Goal: Task Accomplishment & Management: Complete application form

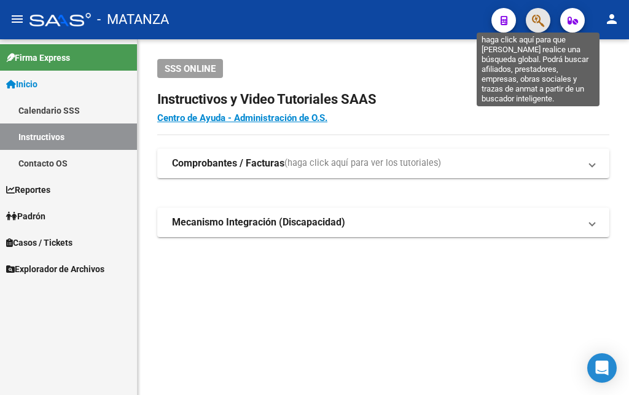
click at [537, 24] on icon "button" at bounding box center [538, 21] width 12 height 14
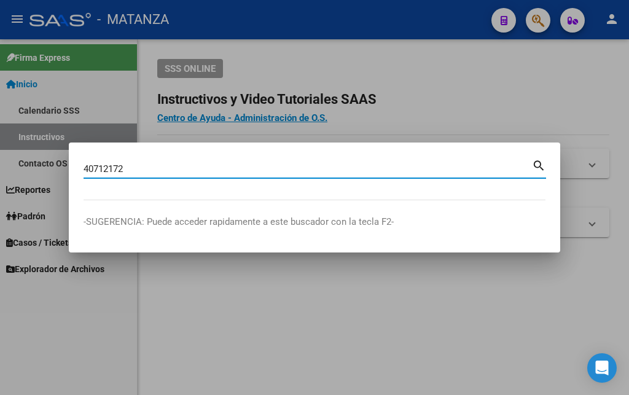
type input "40712172"
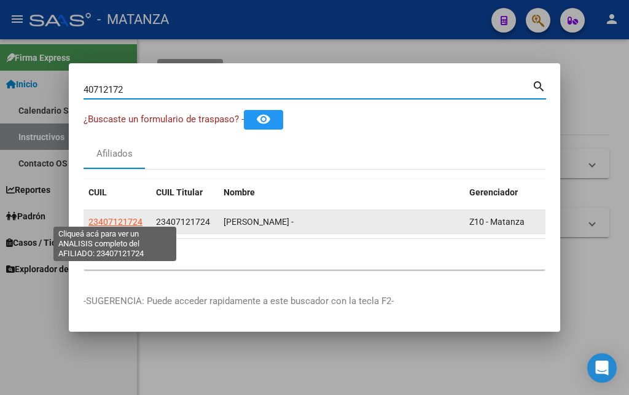
click at [111, 217] on span "23407121724" at bounding box center [115, 222] width 54 height 10
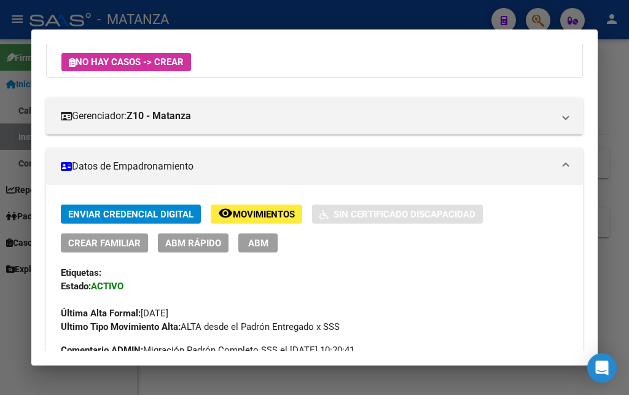
scroll to position [133, 0]
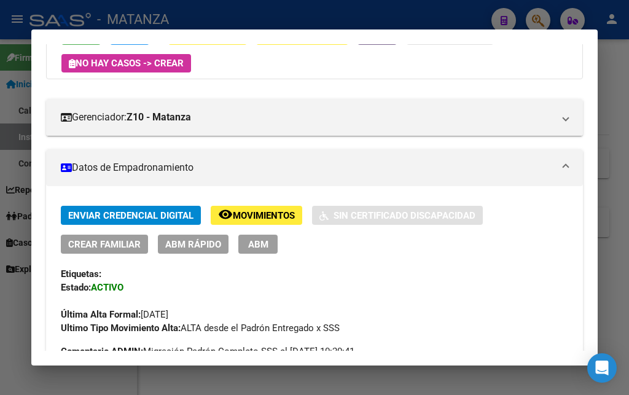
click at [250, 243] on span "ABM" at bounding box center [258, 244] width 20 height 11
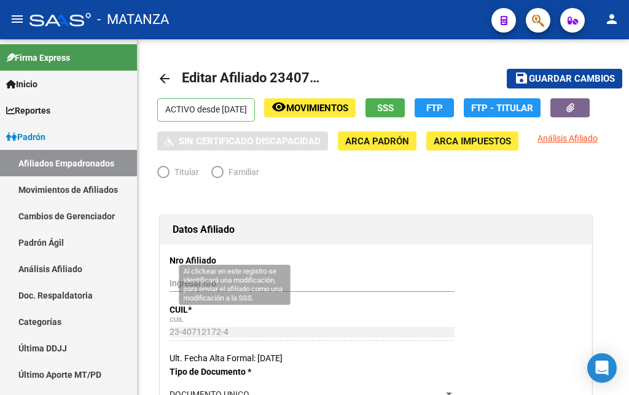
radio input "true"
type input "34-99925756-0"
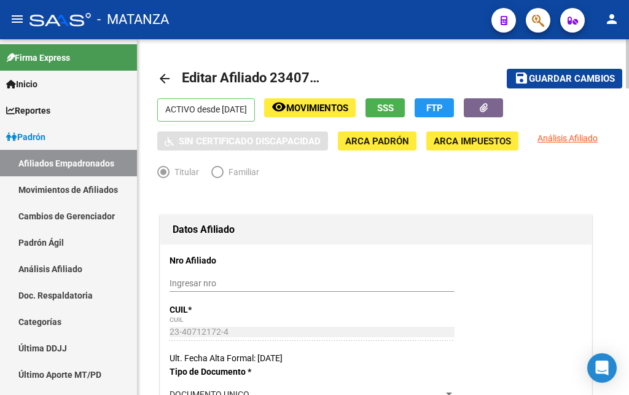
scroll to position [188, 0]
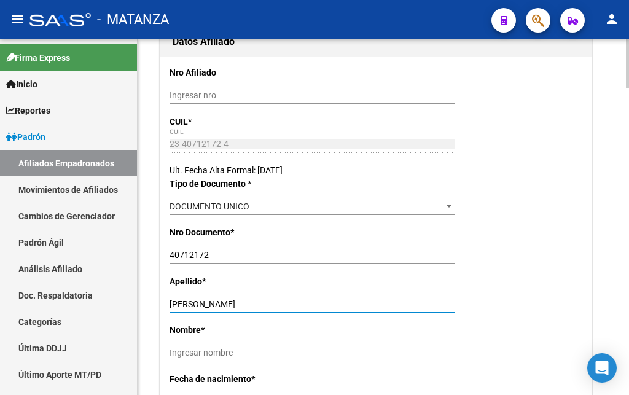
drag, startPoint x: 203, startPoint y: 304, endPoint x: 266, endPoint y: 305, distance: 62.7
click at [265, 305] on input "[PERSON_NAME]" at bounding box center [312, 304] width 285 height 10
click at [172, 351] on input "Ingresar nombre" at bounding box center [312, 353] width 285 height 10
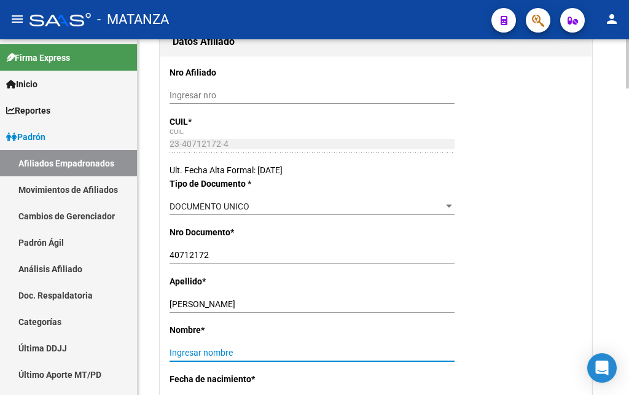
paste input "[PERSON_NAME]"
type input "[PERSON_NAME]"
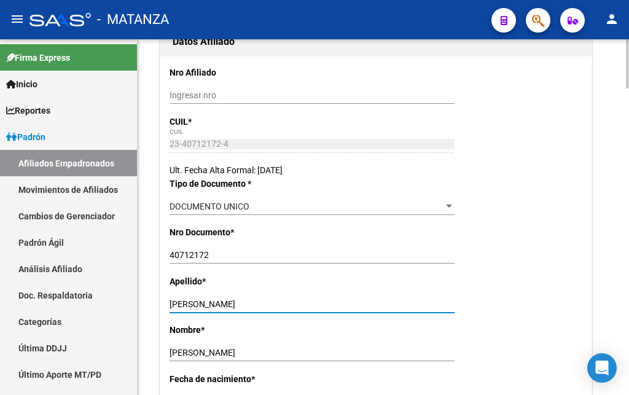
drag, startPoint x: 203, startPoint y: 302, endPoint x: 274, endPoint y: 301, distance: 71.3
click at [274, 301] on input "[PERSON_NAME]" at bounding box center [312, 304] width 285 height 10
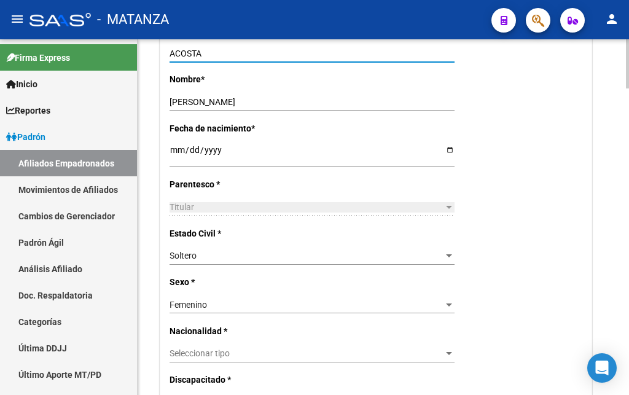
scroll to position [564, 0]
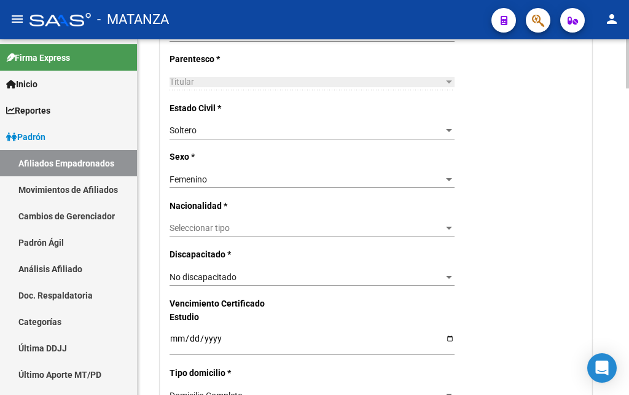
type input "ACOSTA"
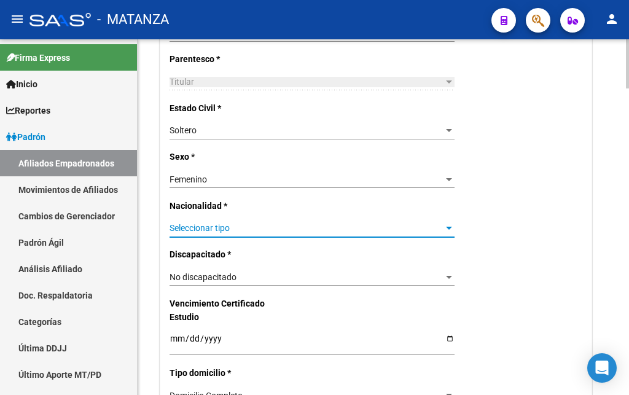
click at [205, 223] on span "Seleccionar tipo" at bounding box center [307, 228] width 274 height 10
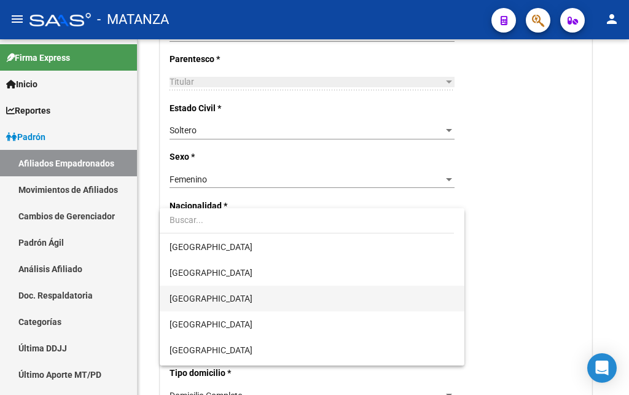
scroll to position [125, 0]
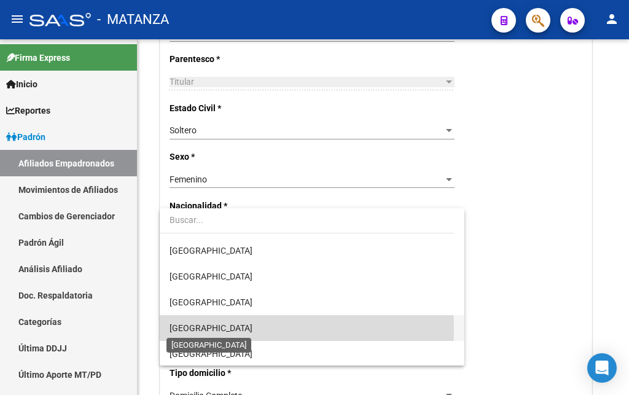
click at [202, 329] on span "[GEOGRAPHIC_DATA]" at bounding box center [211, 328] width 83 height 10
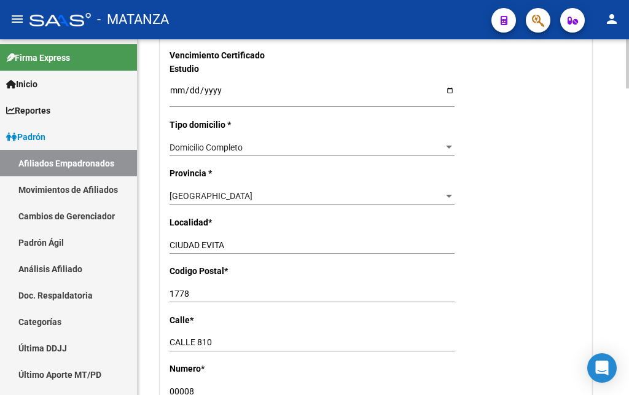
scroll to position [815, 0]
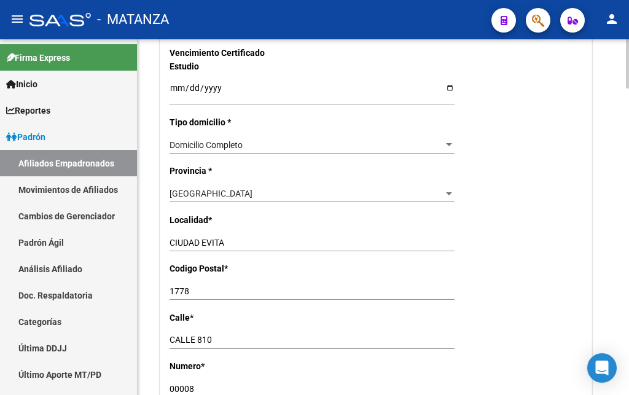
drag, startPoint x: 200, startPoint y: 359, endPoint x: 156, endPoint y: 351, distance: 44.3
click at [170, 384] on input "00008" at bounding box center [312, 389] width 285 height 10
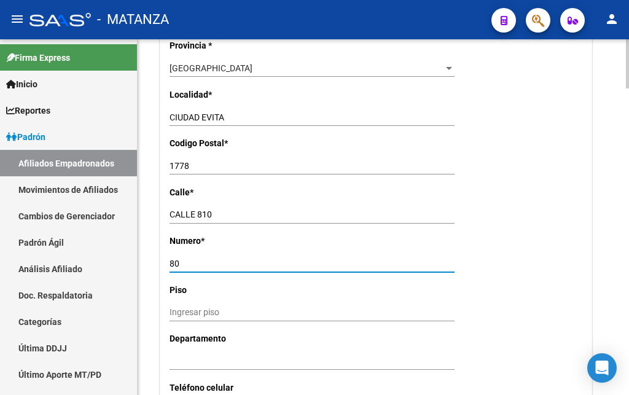
scroll to position [1003, 0]
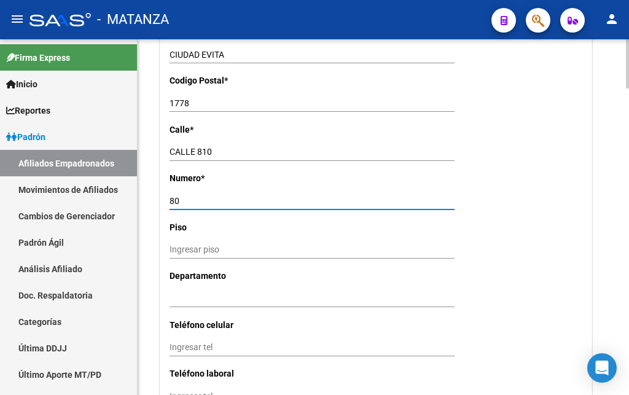
type input "80"
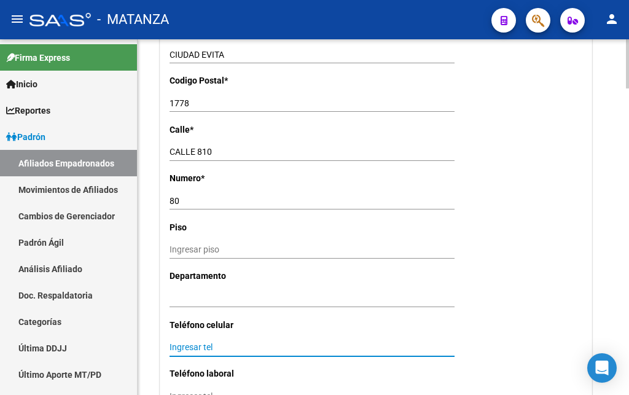
click at [180, 342] on input "Ingresar tel" at bounding box center [312, 347] width 285 height 10
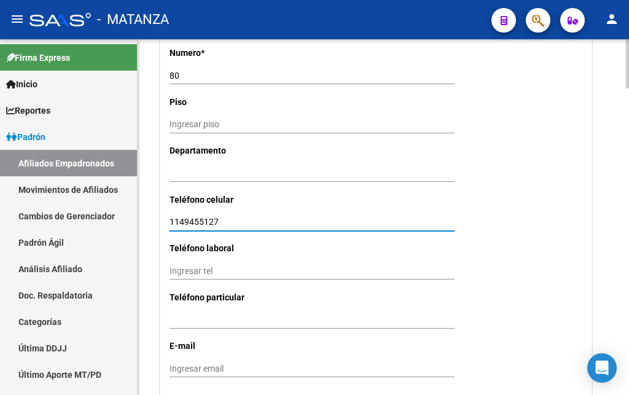
type input "1149455127"
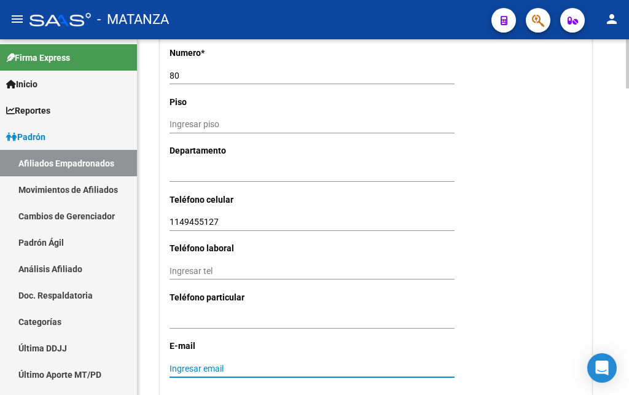
click at [182, 364] on input "Ingresar email" at bounding box center [312, 369] width 285 height 10
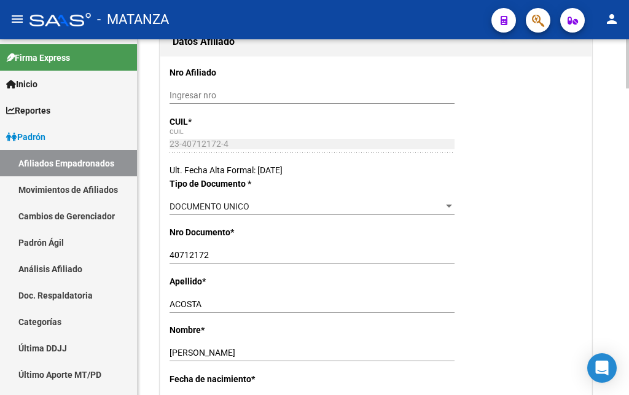
scroll to position [0, 0]
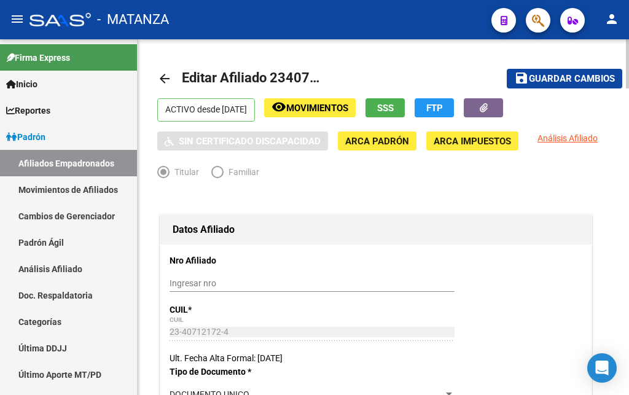
type input "[EMAIL_ADDRESS][DOMAIN_NAME]"
click at [573, 77] on span "Guardar cambios" at bounding box center [572, 79] width 86 height 11
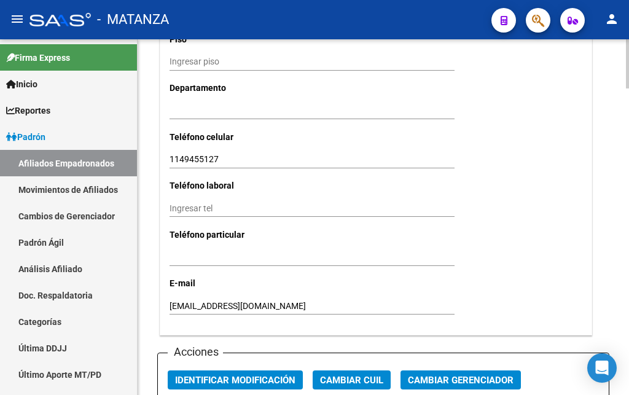
scroll to position [1379, 0]
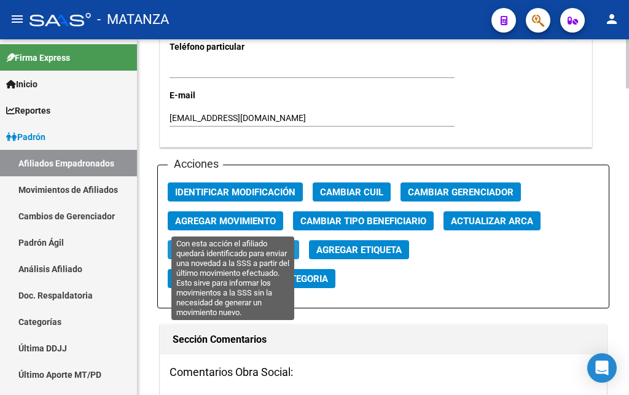
click at [238, 245] on span "Reinformar Movimiento" at bounding box center [233, 250] width 117 height 11
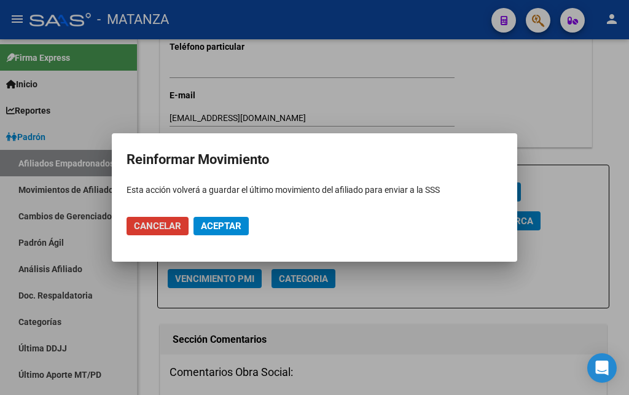
click at [227, 229] on span "Aceptar" at bounding box center [221, 226] width 41 height 11
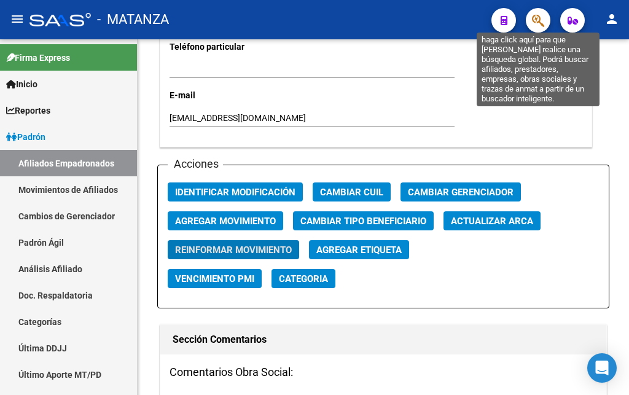
click at [542, 24] on icon "button" at bounding box center [538, 21] width 12 height 14
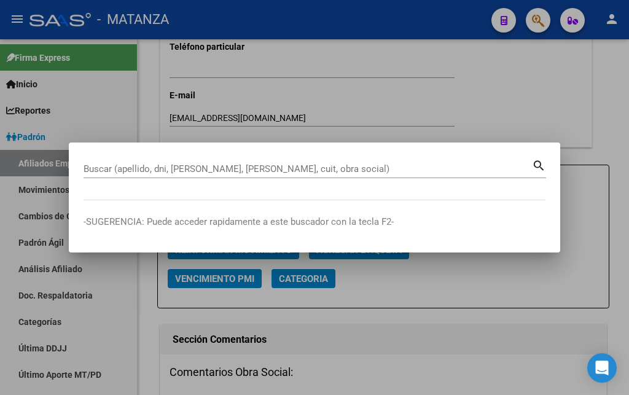
click at [299, 162] on div "Buscar (apellido, dni, [PERSON_NAME], [PERSON_NAME], cuit, obra social)" at bounding box center [308, 169] width 448 height 18
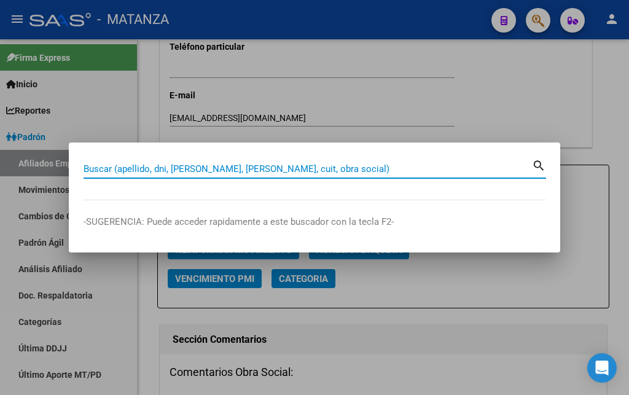
click at [288, 168] on input "Buscar (apellido, dni, [PERSON_NAME], [PERSON_NAME], cuit, obra social)" at bounding box center [308, 168] width 448 height 11
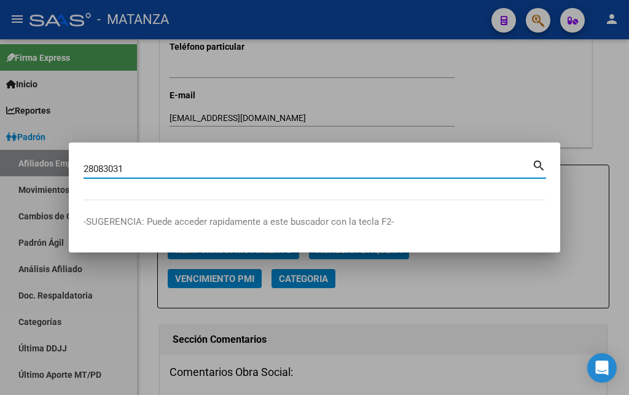
type input "28083031"
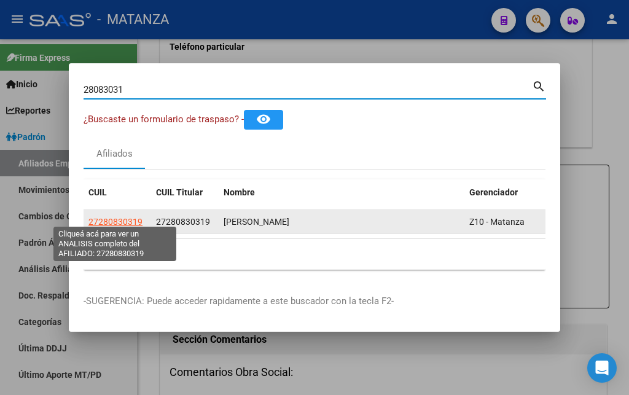
click at [114, 217] on span "27280830319" at bounding box center [115, 222] width 54 height 10
type textarea "27280830319"
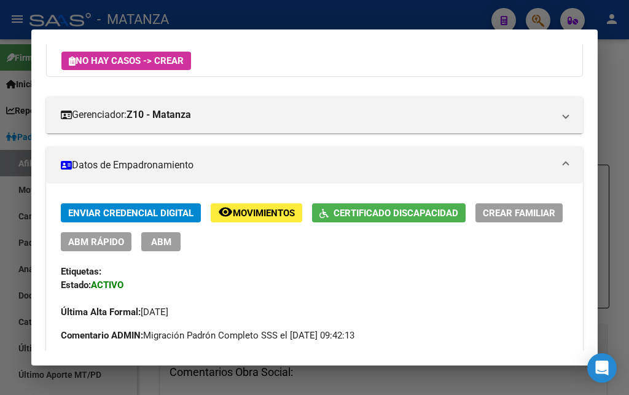
scroll to position [133, 0]
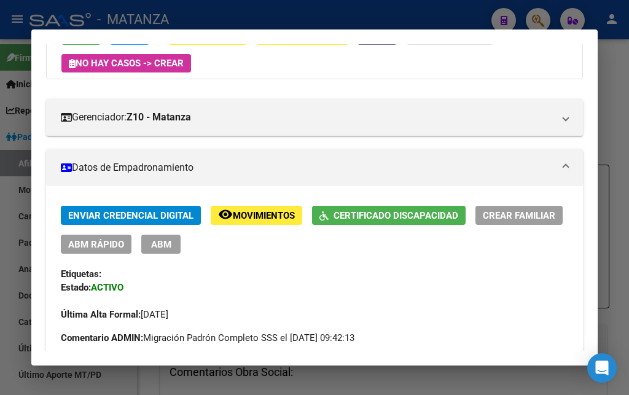
click at [284, 16] on div at bounding box center [314, 197] width 629 height 395
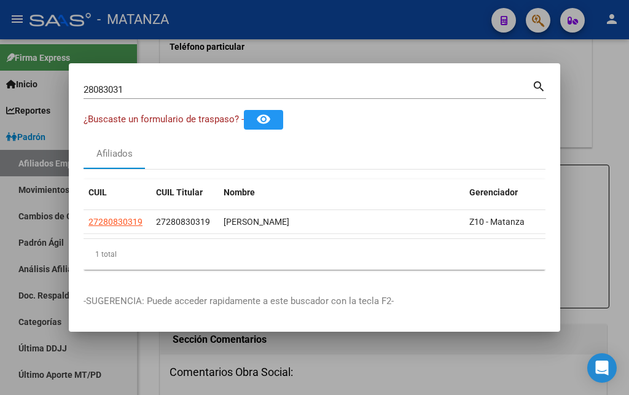
click at [433, 27] on div at bounding box center [314, 197] width 629 height 395
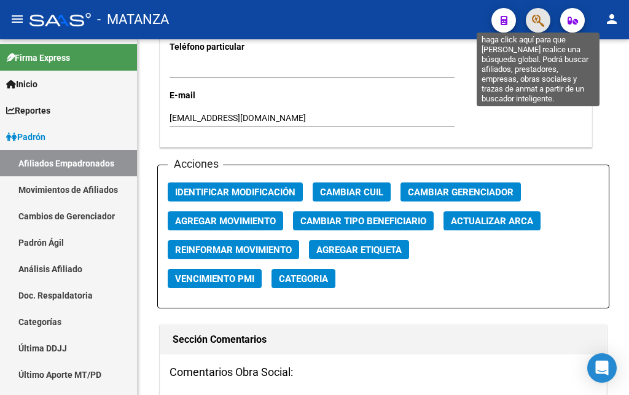
click at [538, 23] on icon "button" at bounding box center [538, 21] width 12 height 14
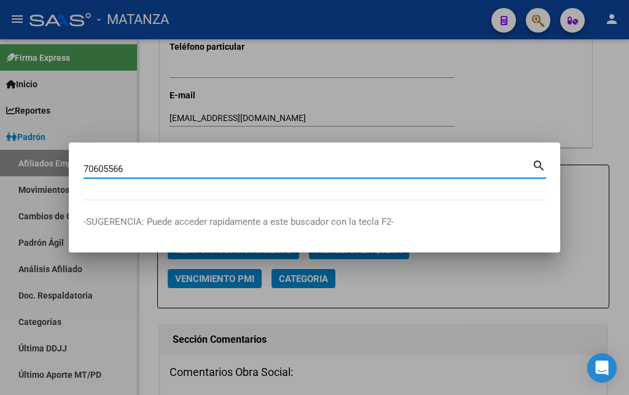
type input "70605566"
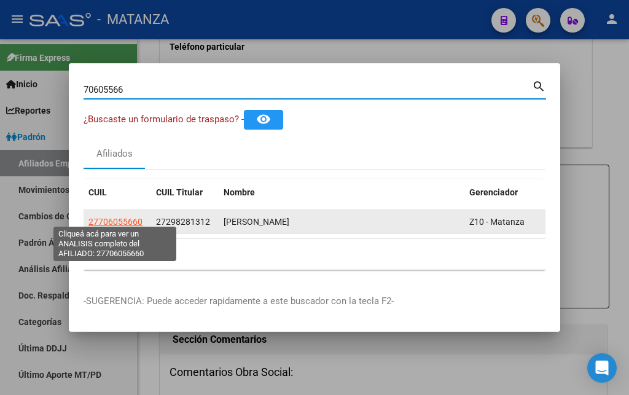
click at [119, 217] on span "27706055660" at bounding box center [115, 222] width 54 height 10
type textarea "27706055660"
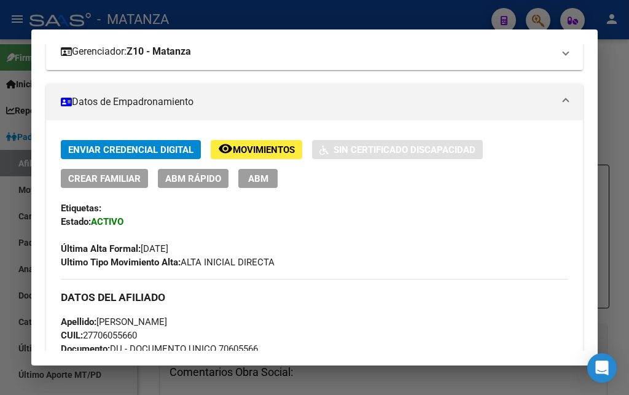
scroll to position [265, 0]
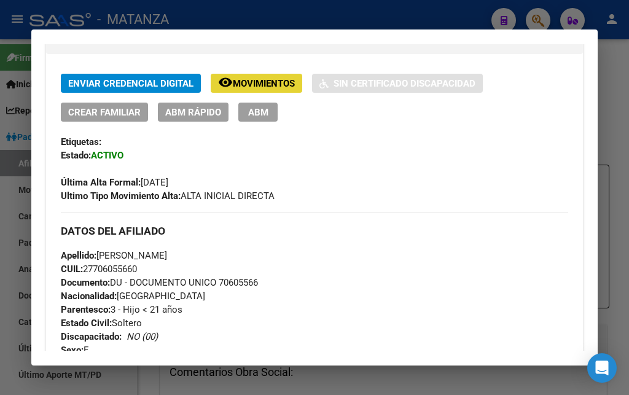
click at [246, 85] on span "Movimientos" at bounding box center [264, 83] width 62 height 11
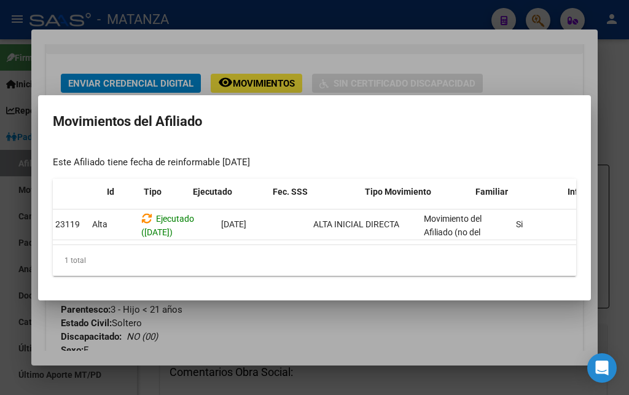
scroll to position [0, 0]
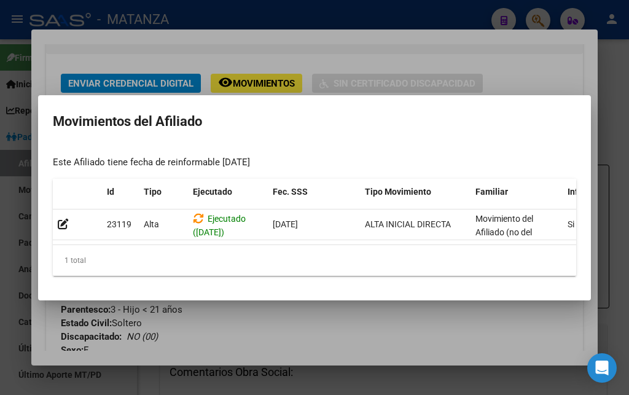
click at [290, 11] on div at bounding box center [314, 197] width 629 height 395
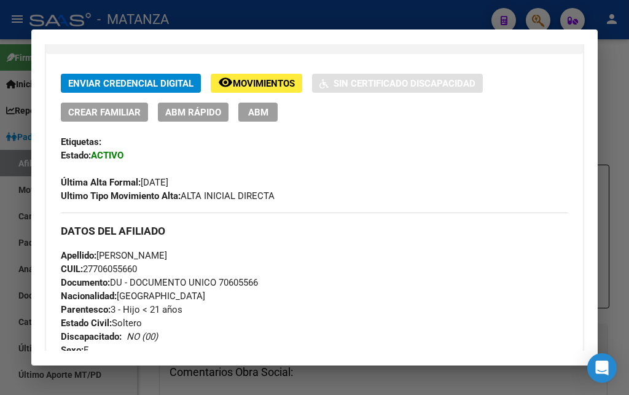
drag, startPoint x: 331, startPoint y: 14, endPoint x: 348, endPoint y: 14, distance: 17.8
click at [338, 13] on div at bounding box center [314, 197] width 629 height 395
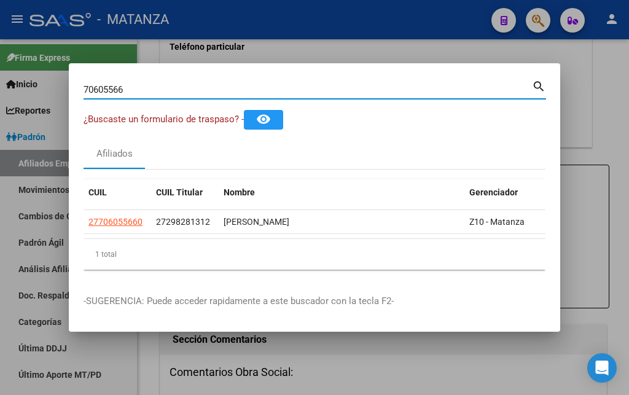
drag, startPoint x: 132, startPoint y: 87, endPoint x: 43, endPoint y: 88, distance: 89.1
click at [84, 88] on input "70605566" at bounding box center [308, 89] width 448 height 11
type input "36873625"
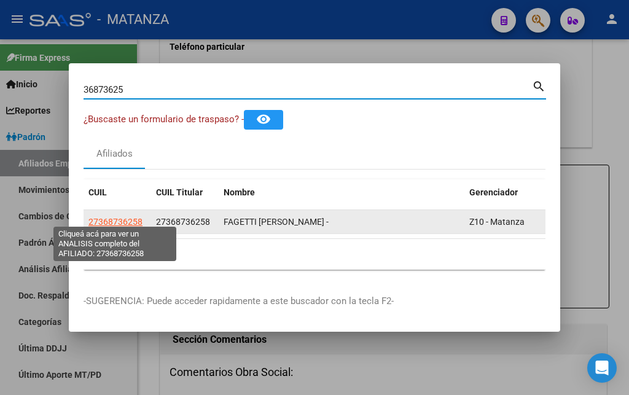
click at [112, 217] on span "27368736258" at bounding box center [115, 222] width 54 height 10
type textarea "27368736258"
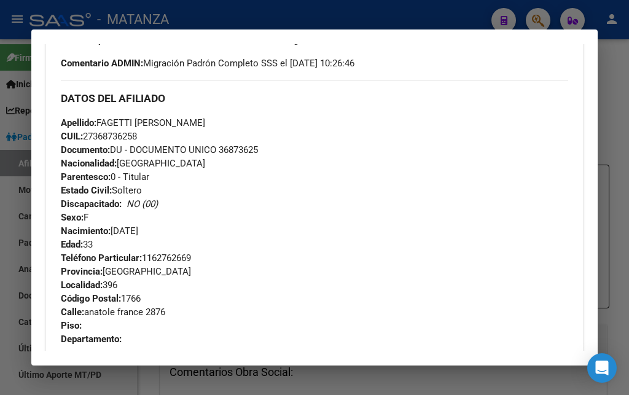
scroll to position [464, 0]
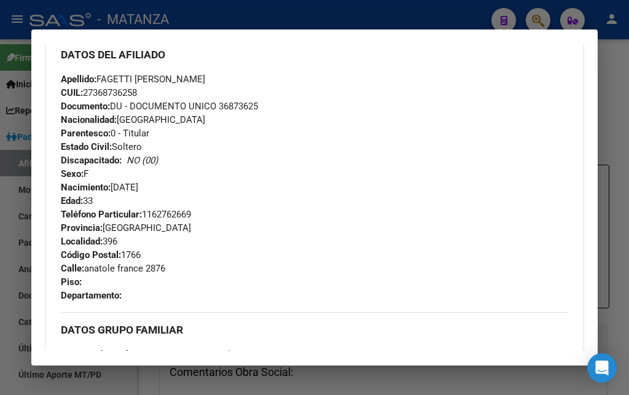
click at [252, 16] on div at bounding box center [314, 197] width 629 height 395
